Goal: Task Accomplishment & Management: Manage account settings

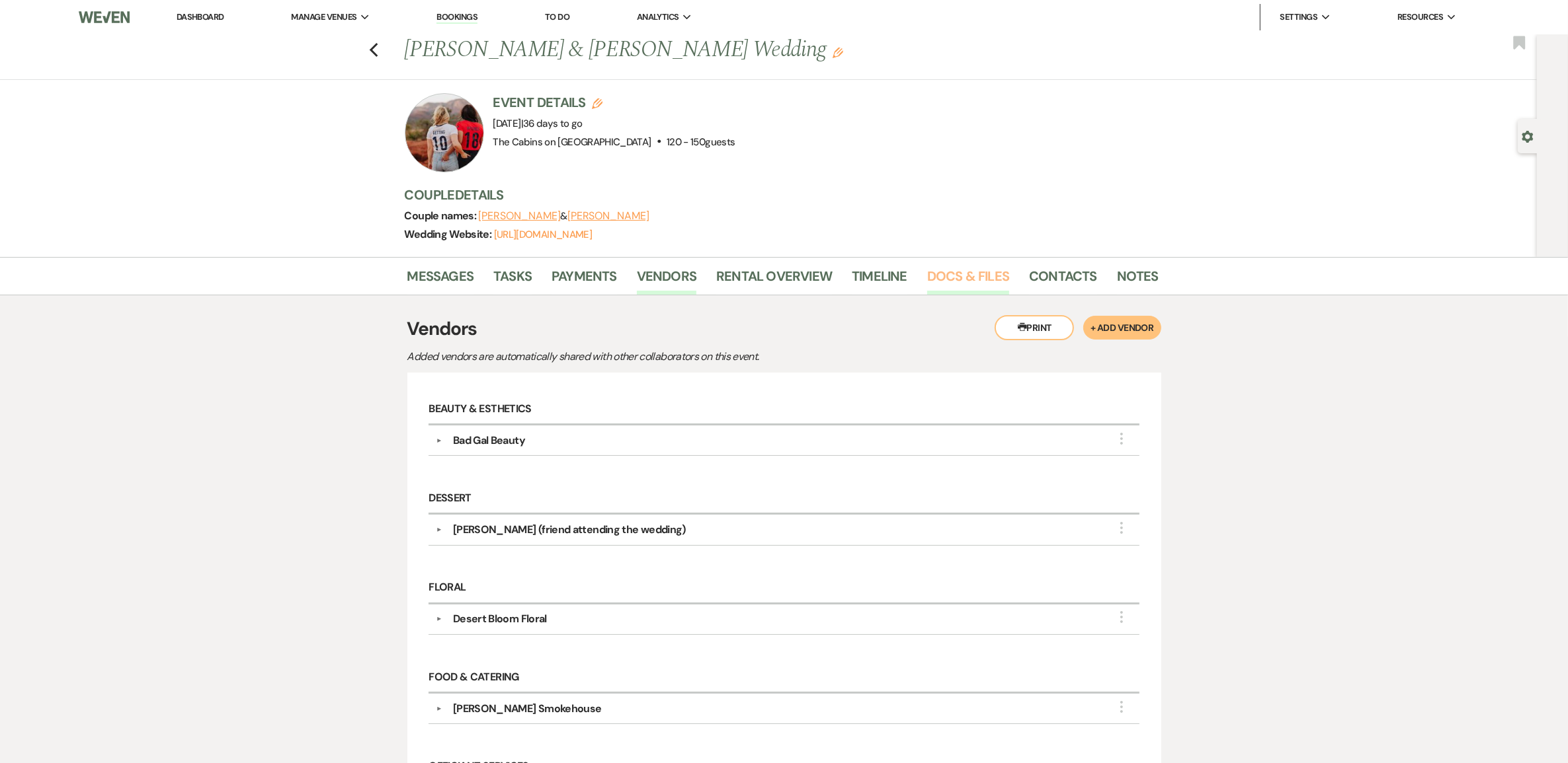
click at [979, 294] on link "Docs & Files" at bounding box center [968, 280] width 82 height 29
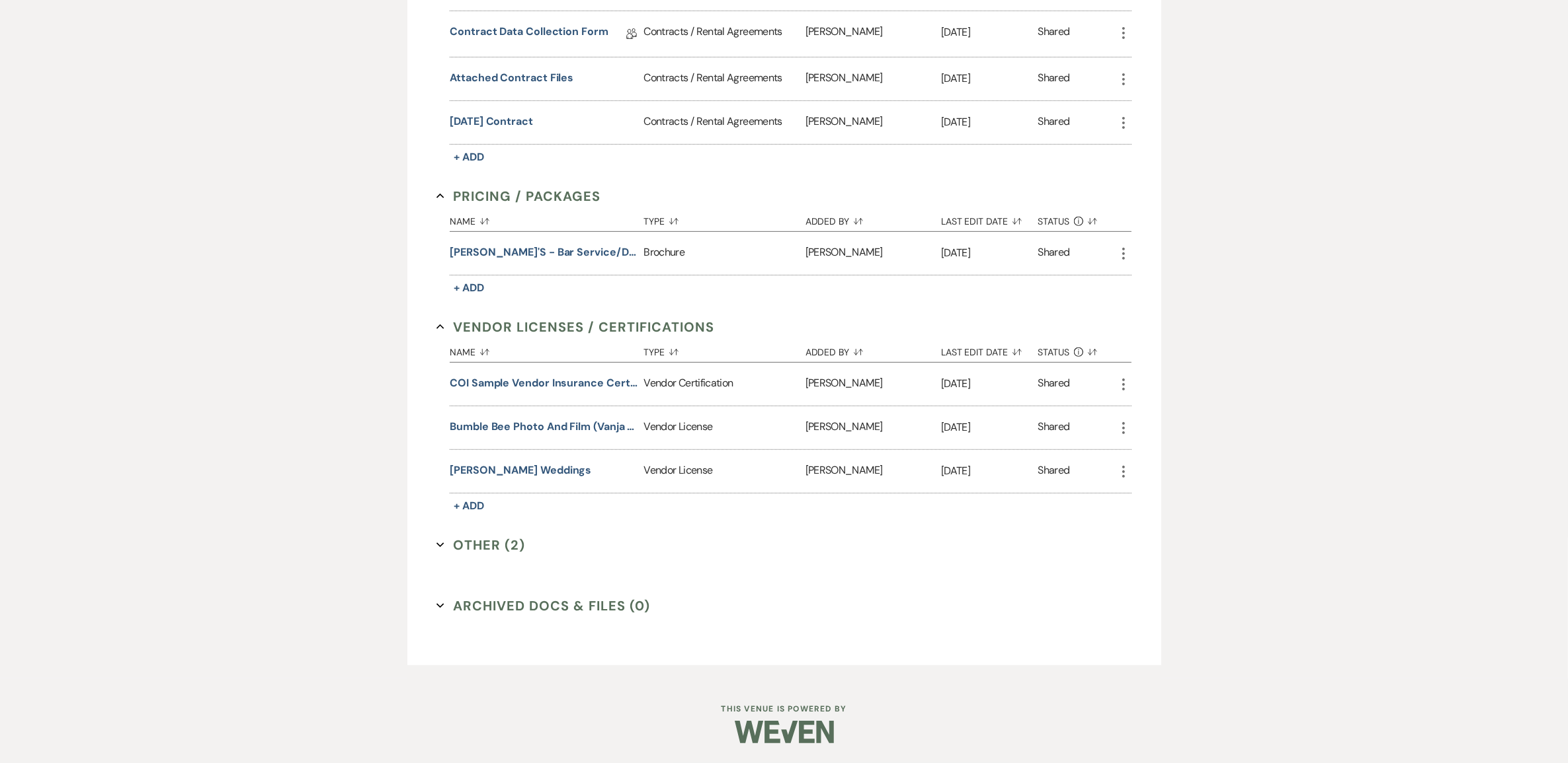
scroll to position [660, 0]
click at [550, 435] on button "Bumble Bee Photo and Film (Vanja & [PERSON_NAME])" at bounding box center [544, 426] width 189 height 16
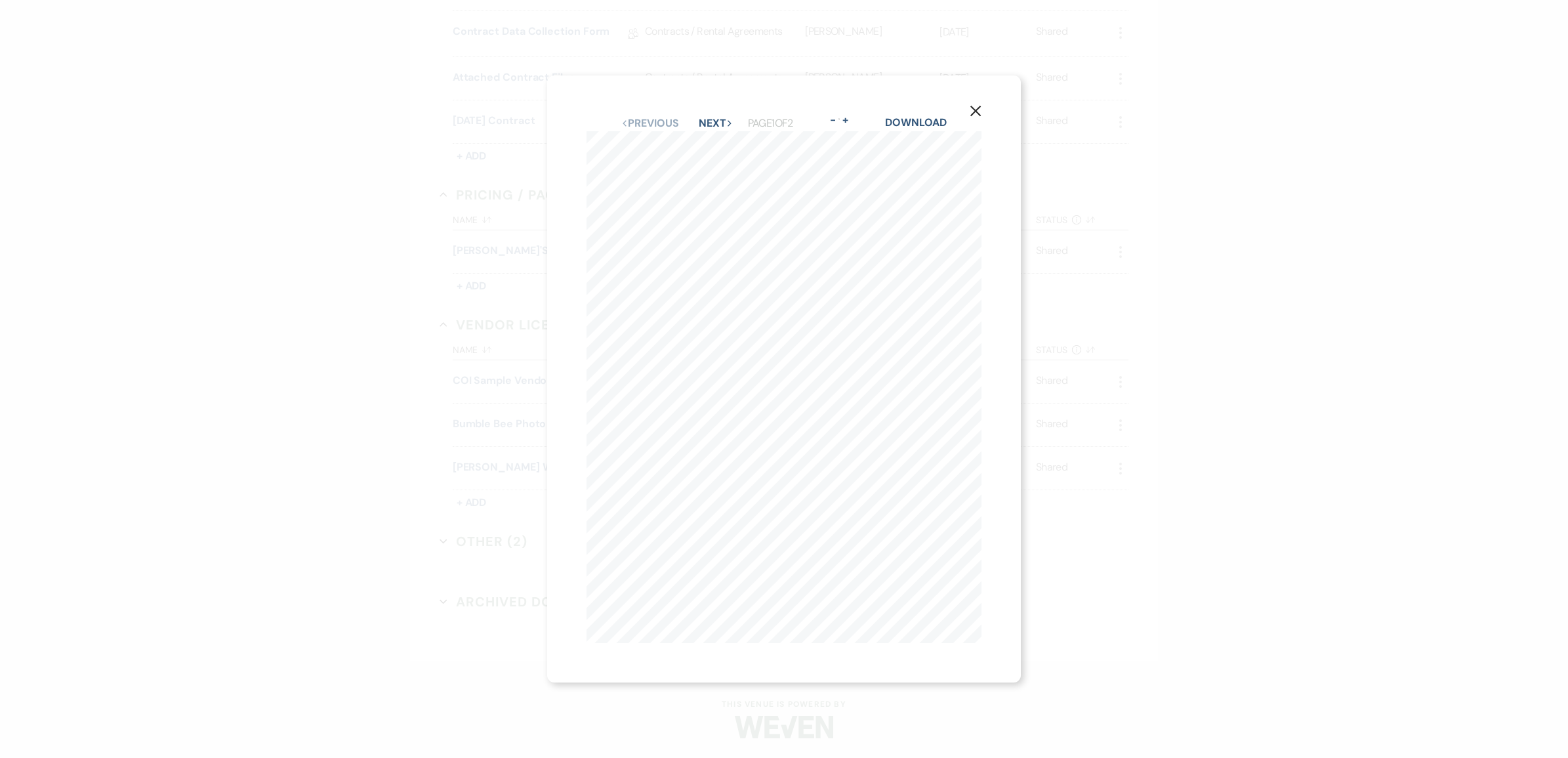
click at [975, 105] on icon "X" at bounding box center [975, 110] width 12 height 12
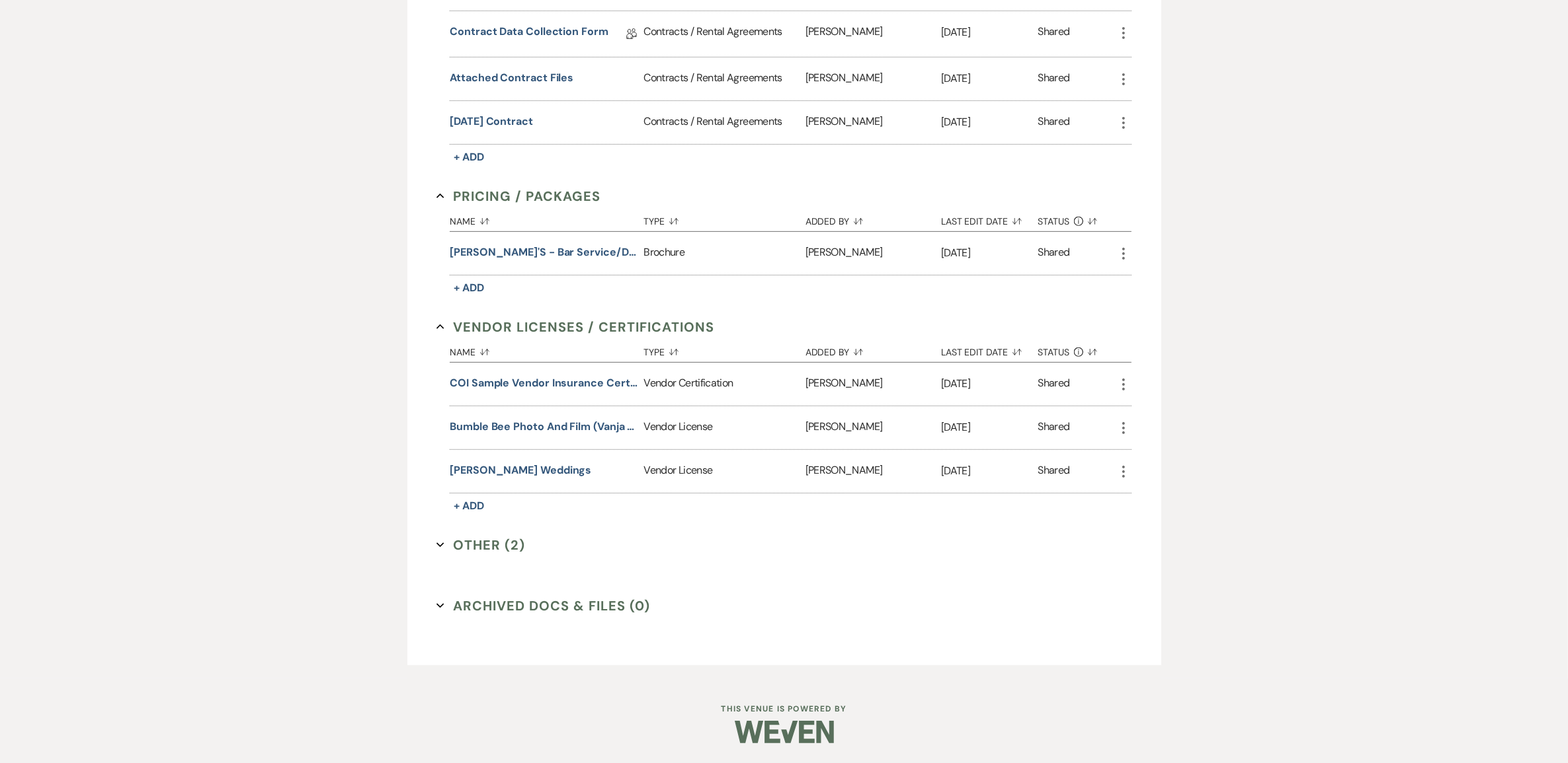
scroll to position [743, 0]
click at [517, 555] on button "Other (2) Expand" at bounding box center [481, 545] width 89 height 20
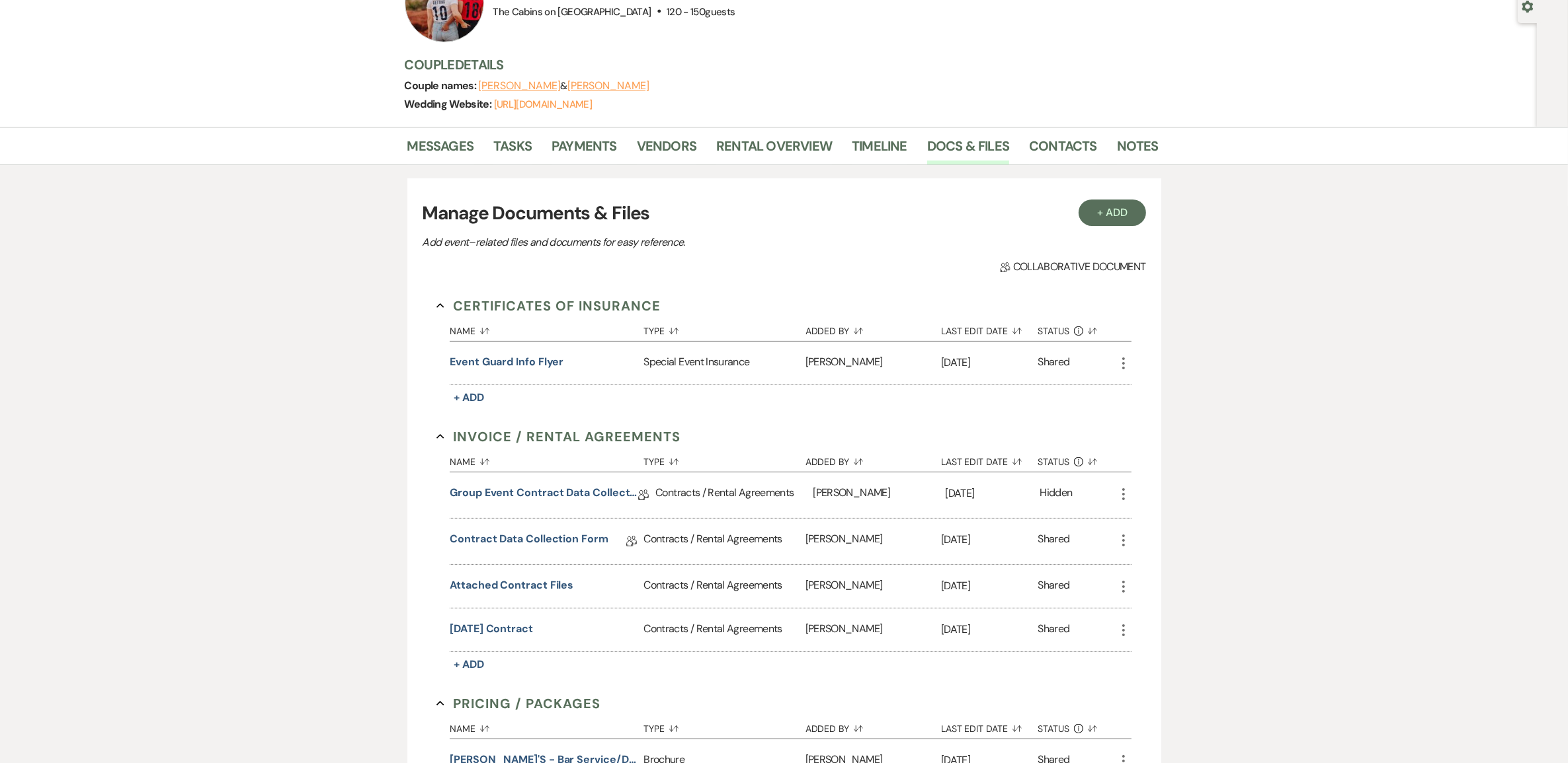
scroll to position [60, 0]
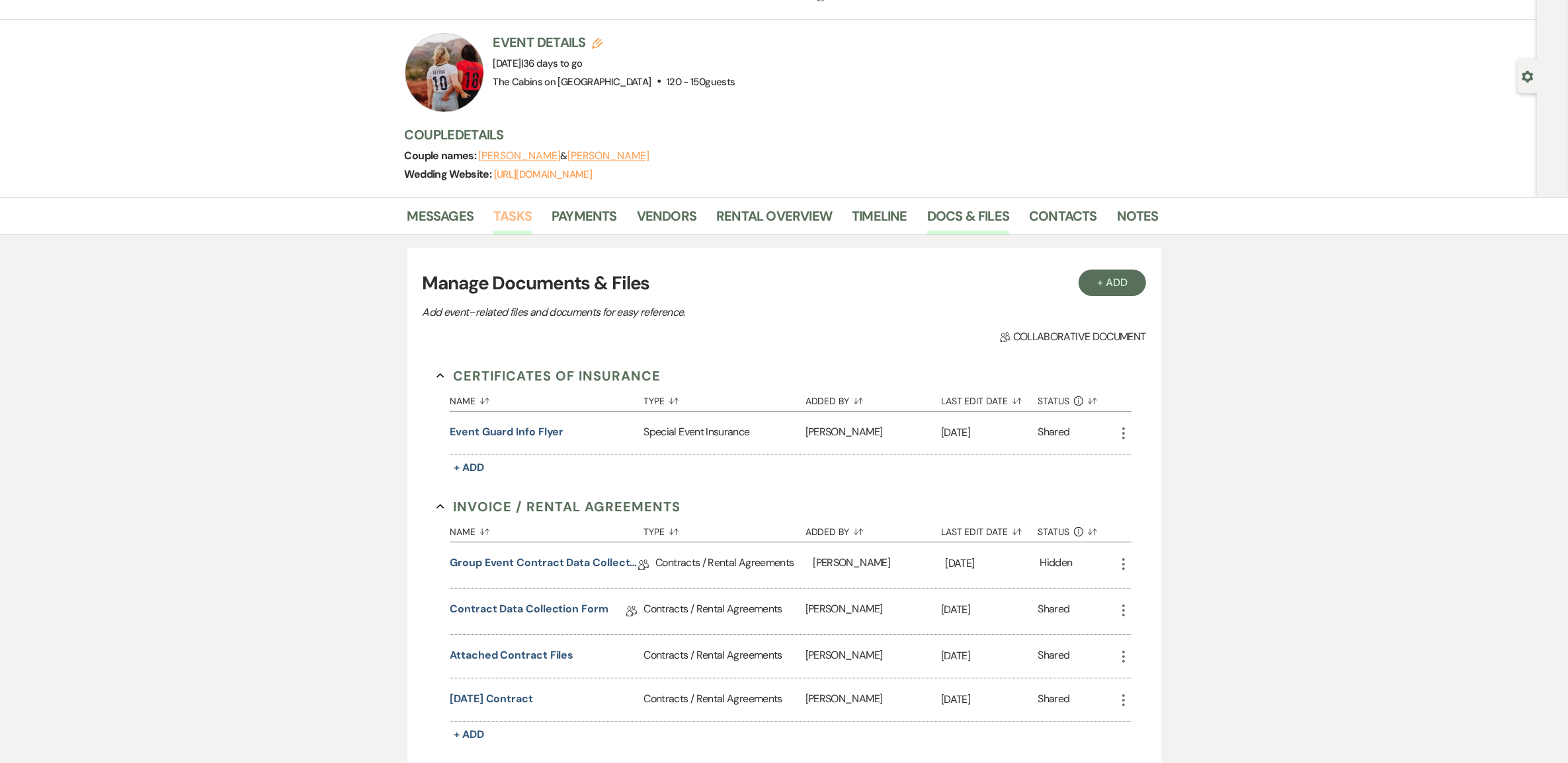
click at [514, 231] on link "Tasks" at bounding box center [511, 219] width 38 height 29
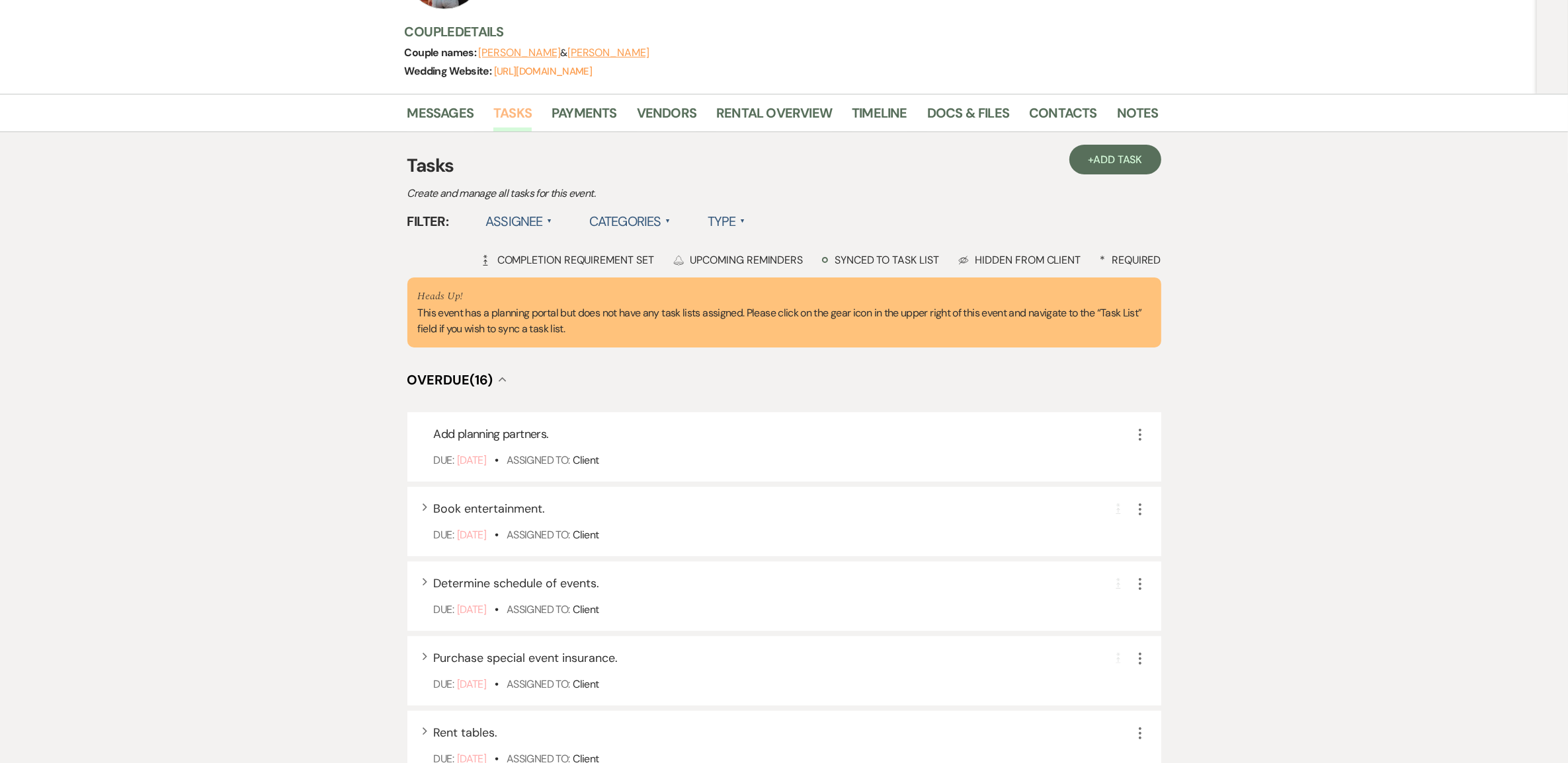
scroll to position [165, 0]
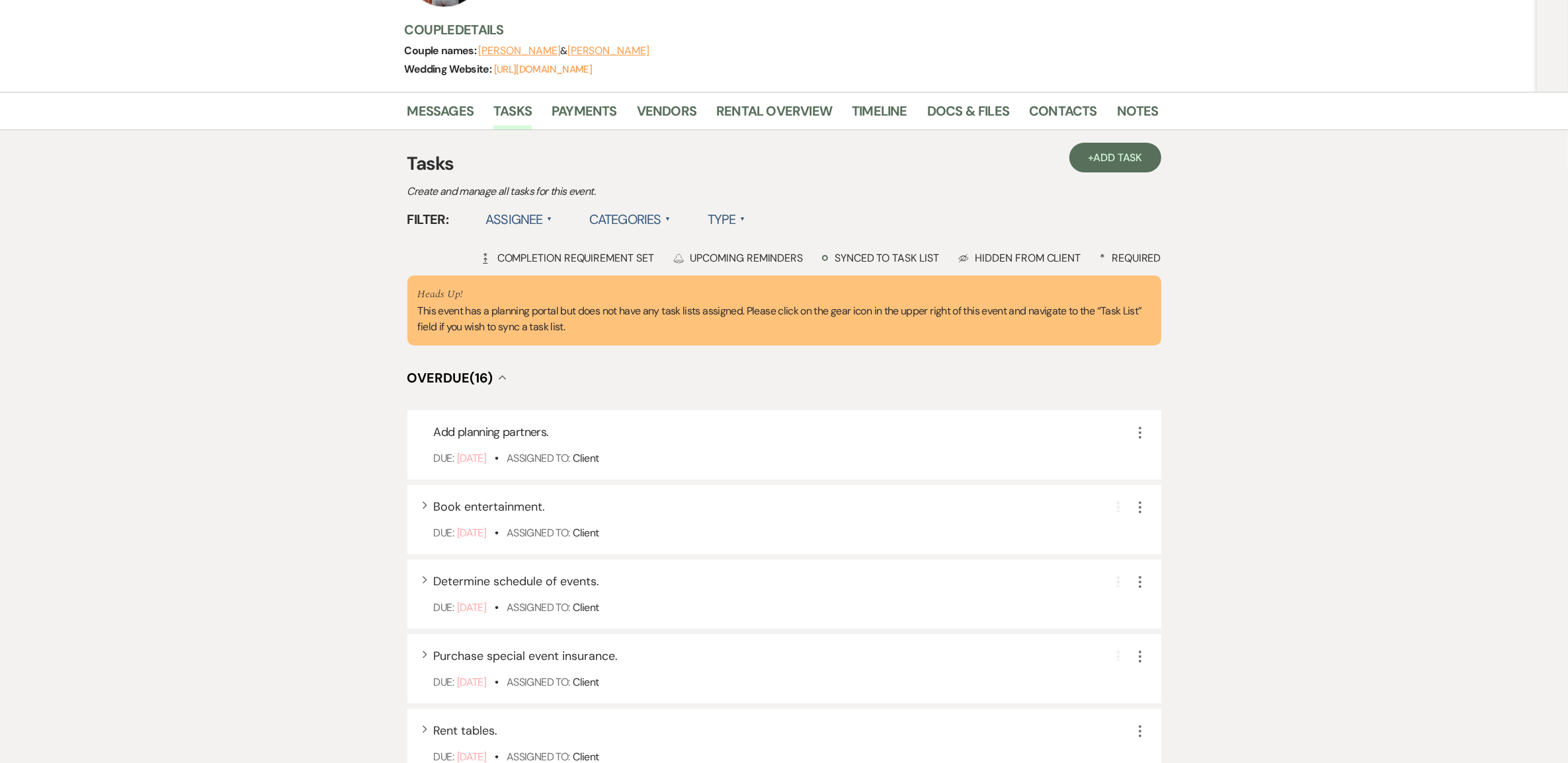
click at [745, 231] on label "Type ▲" at bounding box center [726, 219] width 37 height 24
click at [802, 262] on li "Required tasks" at bounding box center [774, 246] width 133 height 31
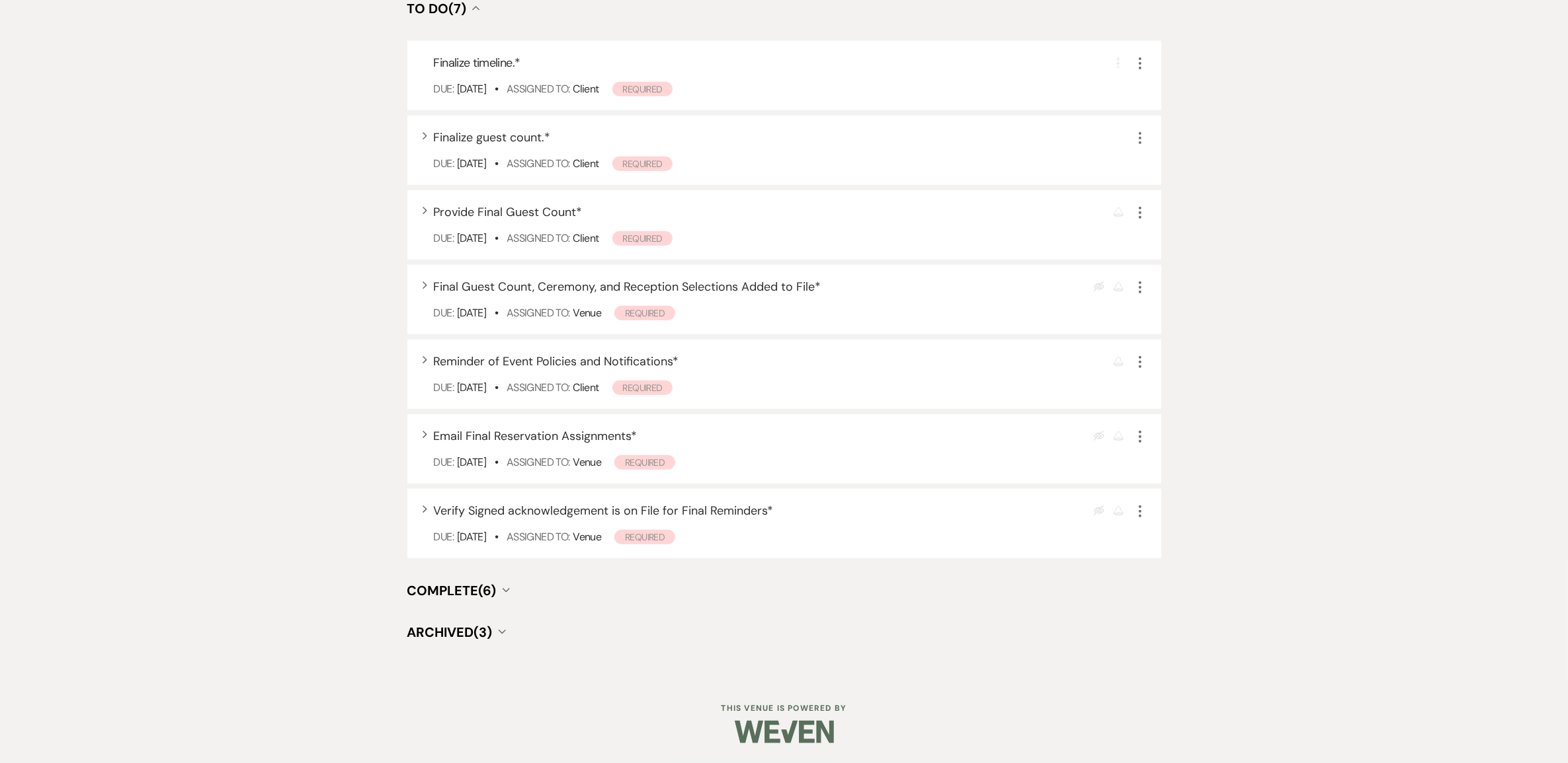
scroll to position [1322, 0]
click at [461, 588] on span "Complete (6)" at bounding box center [452, 590] width 90 height 17
click at [465, 586] on span "Complete (6)" at bounding box center [452, 590] width 90 height 17
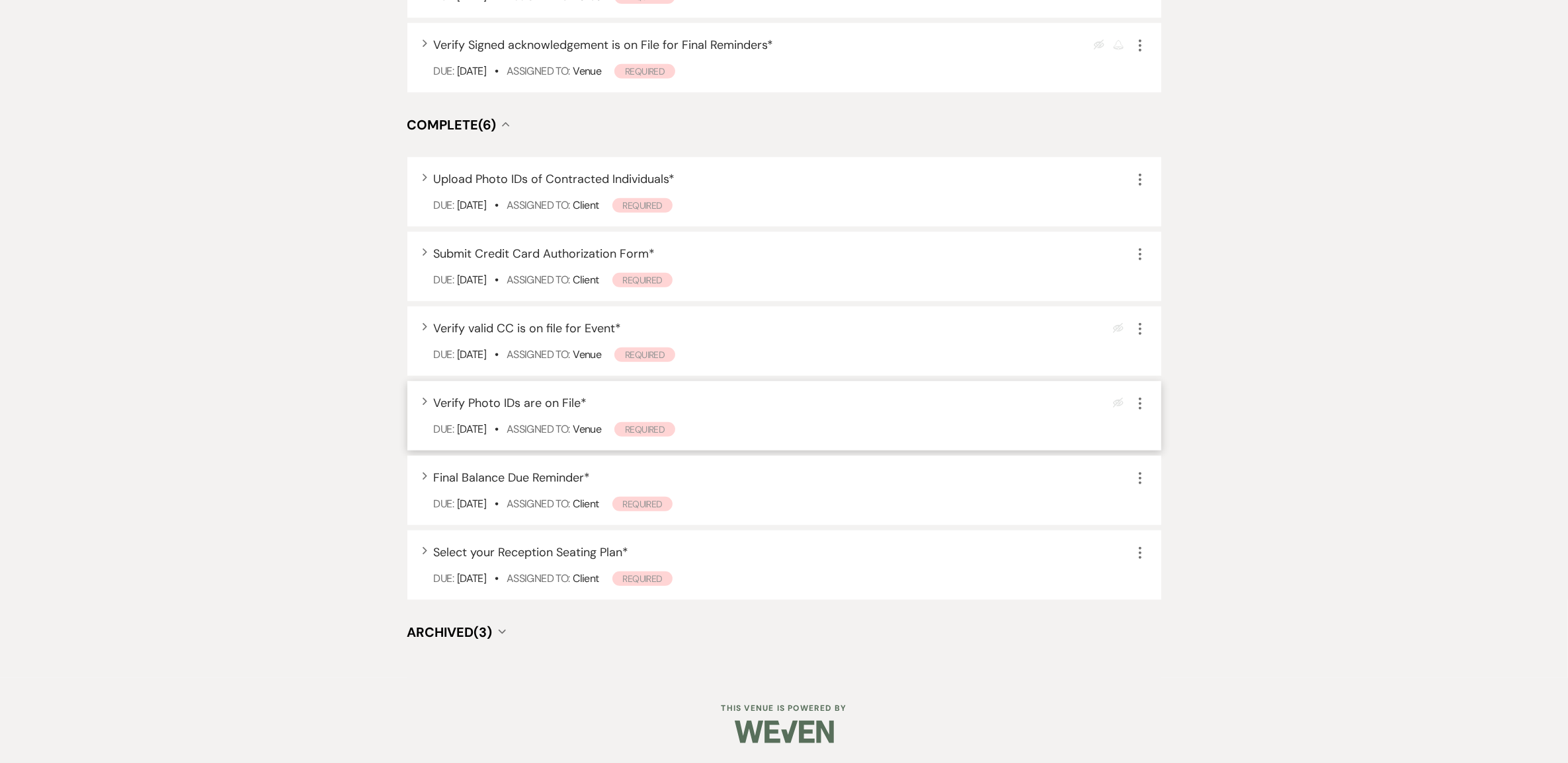
scroll to position [1734, 0]
click at [613, 561] on span "Select your Reception Seating Plan *" at bounding box center [531, 552] width 195 height 16
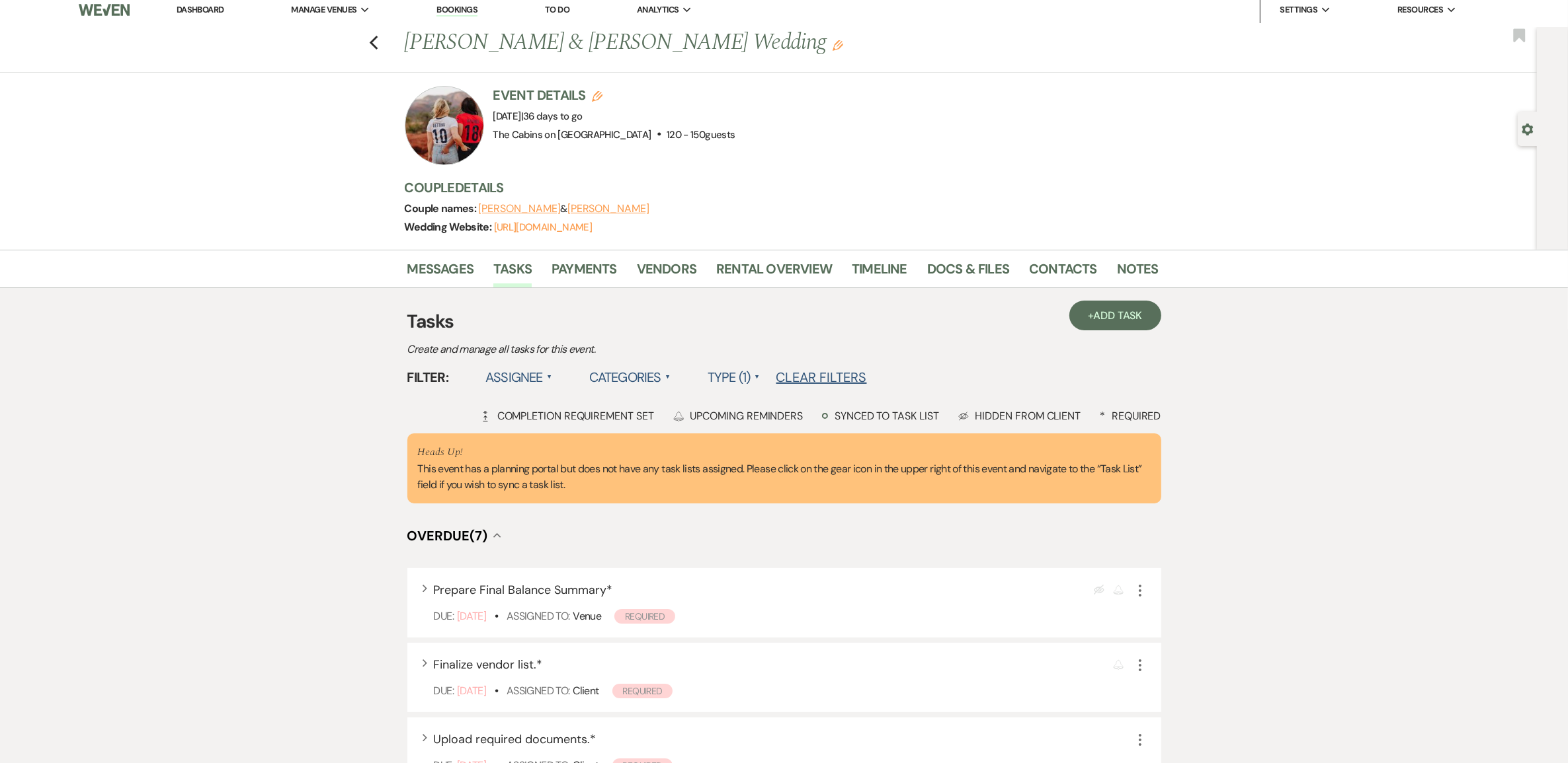
scroll to position [0, 0]
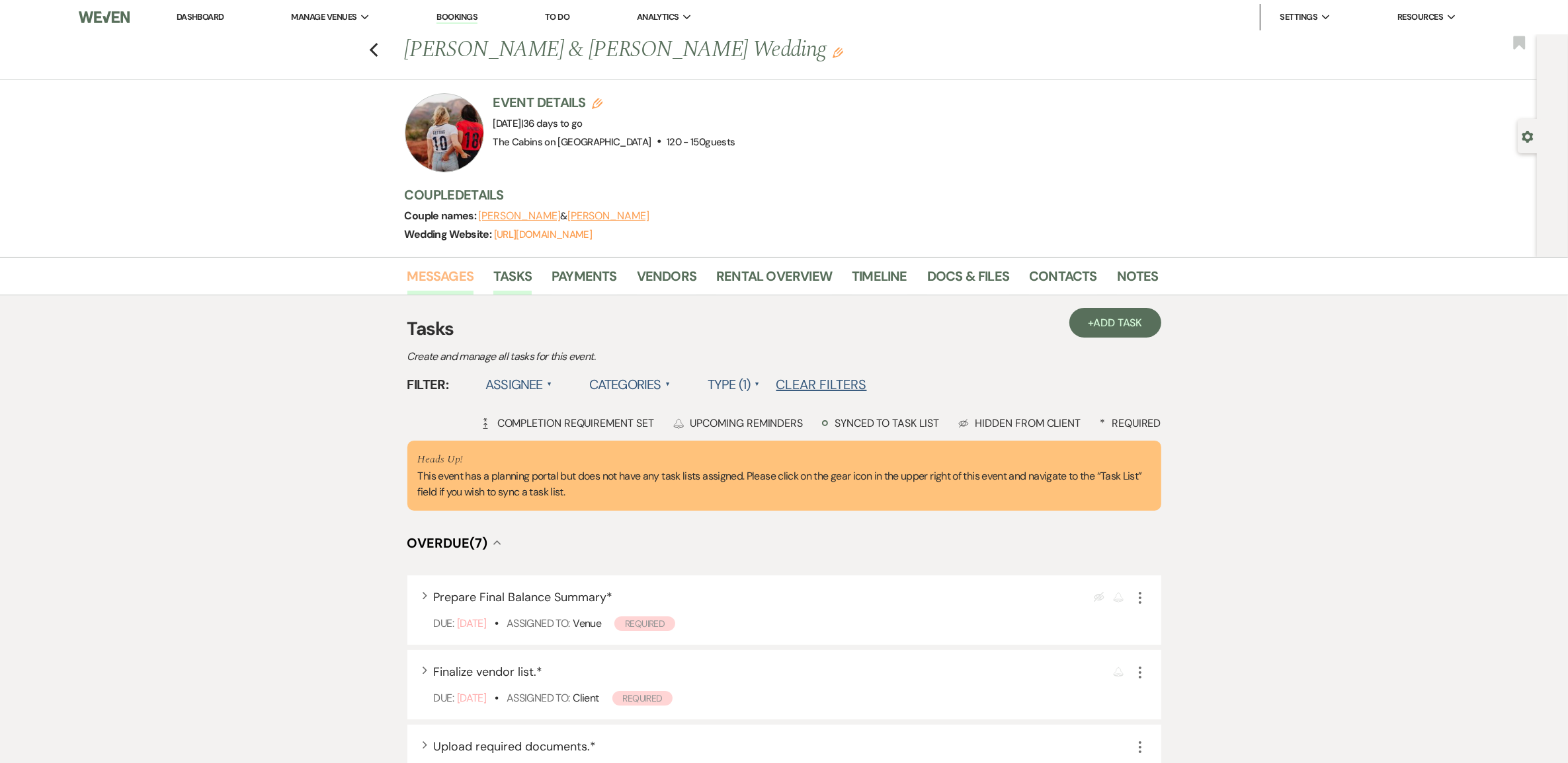
click at [448, 289] on link "Messages" at bounding box center [441, 280] width 67 height 29
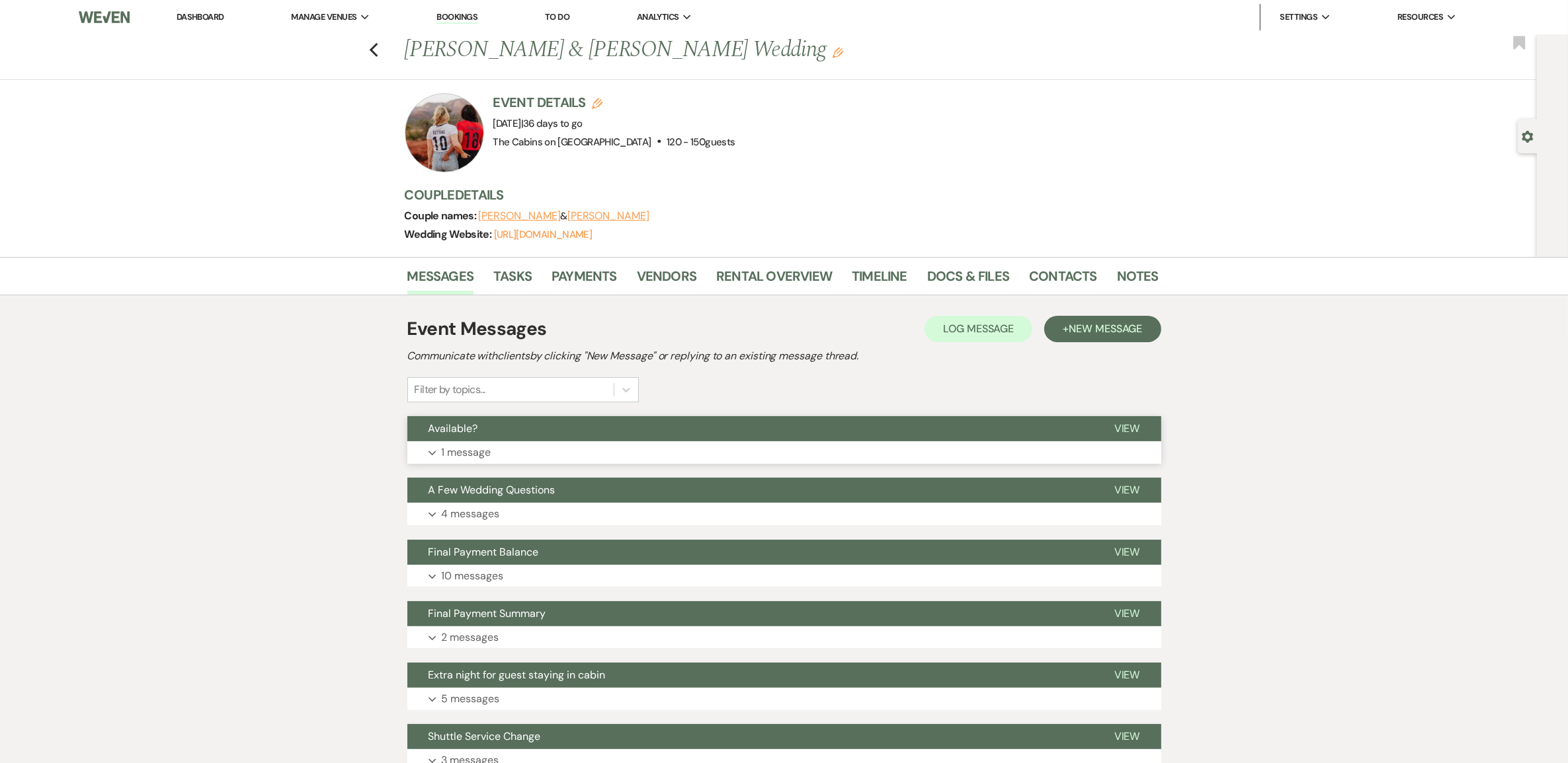
click at [478, 461] on p "1 message" at bounding box center [466, 452] width 49 height 17
